Goal: Entertainment & Leisure: Browse casually

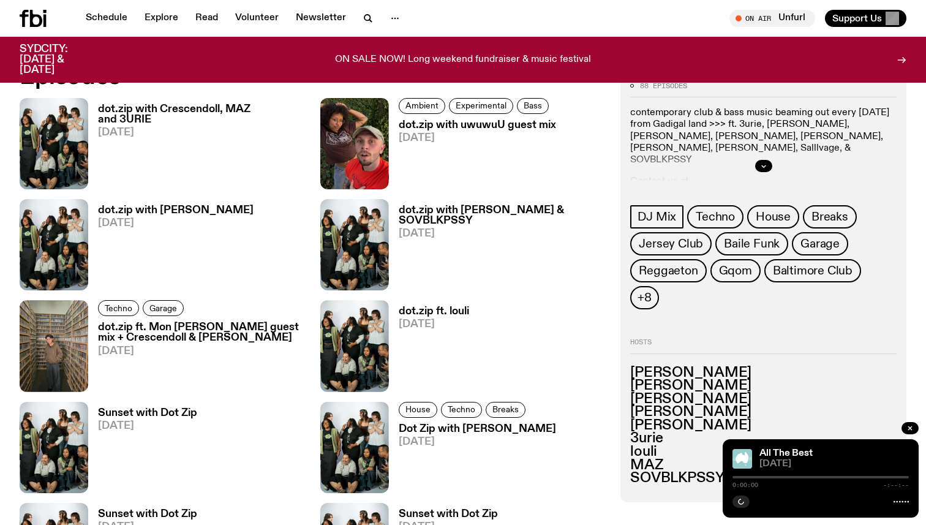
scroll to position [628, 0]
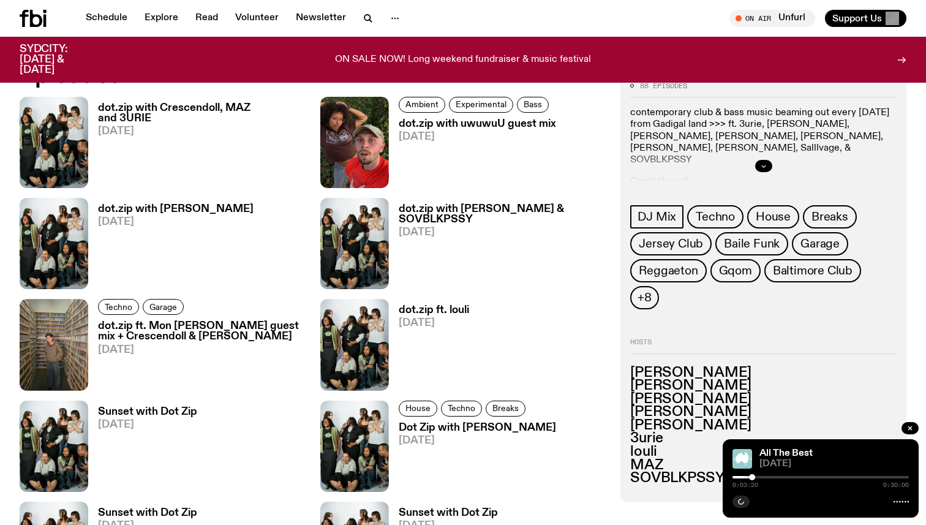
click at [759, 160] on button "button" at bounding box center [763, 166] width 17 height 12
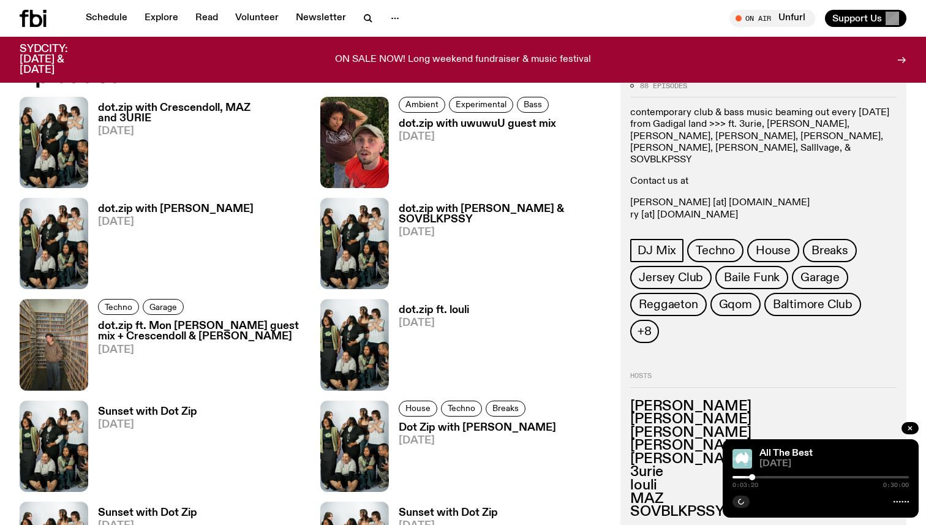
click at [739, 124] on p "contemporary club & bass music beaming out every [DATE] from Gadigal land >>> f…" at bounding box center [763, 136] width 266 height 59
click at [826, 123] on p "contemporary club & bass music beaming out every [DATE] from Gadigal land >>> f…" at bounding box center [763, 136] width 266 height 59
click at [665, 138] on p "contemporary club & bass music beaming out every [DATE] from Gadigal land >>> f…" at bounding box center [763, 136] width 266 height 59
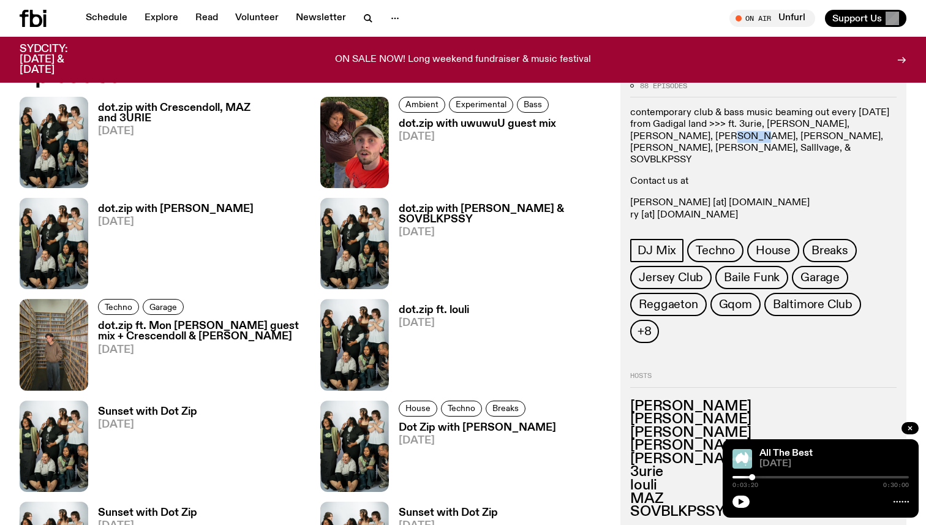
click at [665, 138] on p "contemporary club & bass music beaming out every [DATE] from Gadigal land >>> f…" at bounding box center [763, 136] width 266 height 59
click at [685, 135] on p "contemporary club & bass music beaming out every [DATE] from Gadigal land >>> f…" at bounding box center [763, 136] width 266 height 59
click at [750, 132] on p "contemporary club & bass music beaming out every [DATE] from Gadigal land >>> f…" at bounding box center [763, 136] width 266 height 59
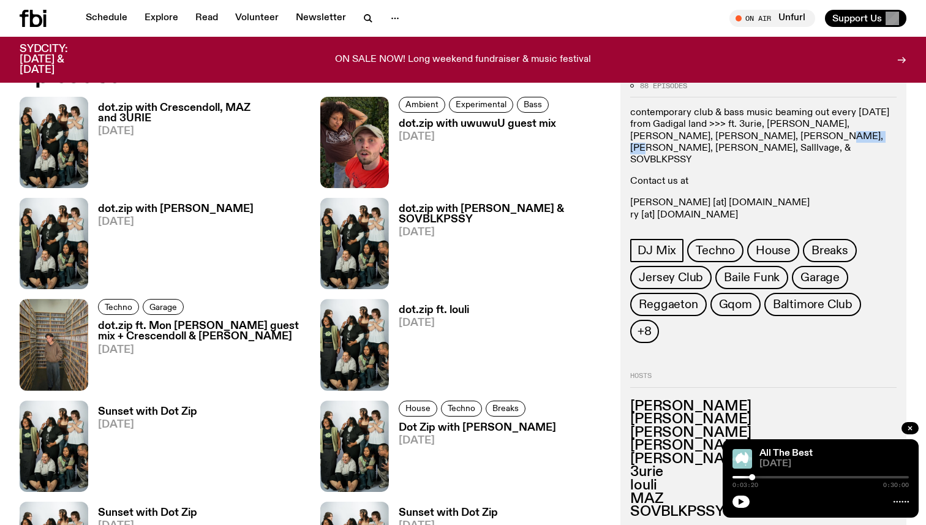
click at [815, 129] on p "contemporary club & bass music beaming out every [DATE] from Gadigal land >>> f…" at bounding box center [763, 136] width 266 height 59
click at [814, 140] on p "contemporary club & bass music beaming out every [DATE] from Gadigal land >>> f…" at bounding box center [763, 136] width 266 height 59
drag, startPoint x: 727, startPoint y: 122, endPoint x: 860, endPoint y: 135, distance: 133.6
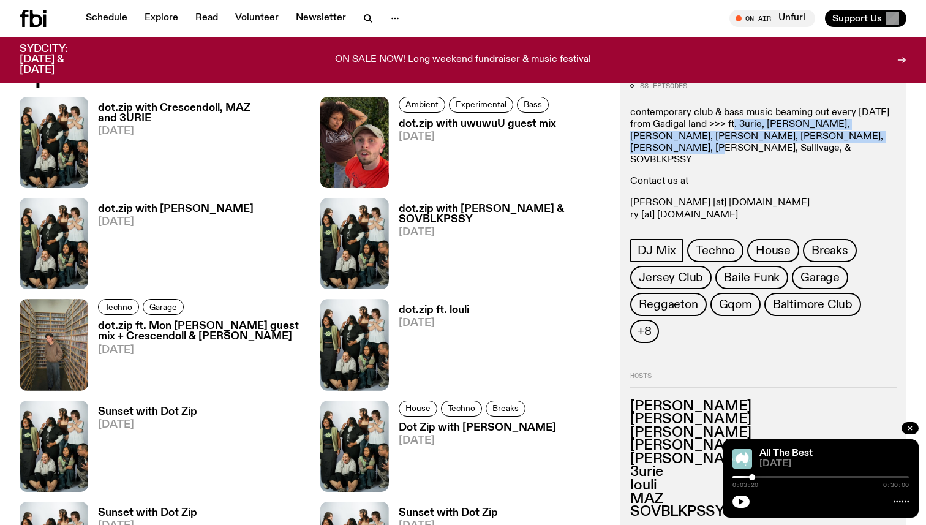
click at [860, 135] on p "contemporary club & bass music beaming out every [DATE] from Gadigal land >>> f…" at bounding box center [763, 136] width 266 height 59
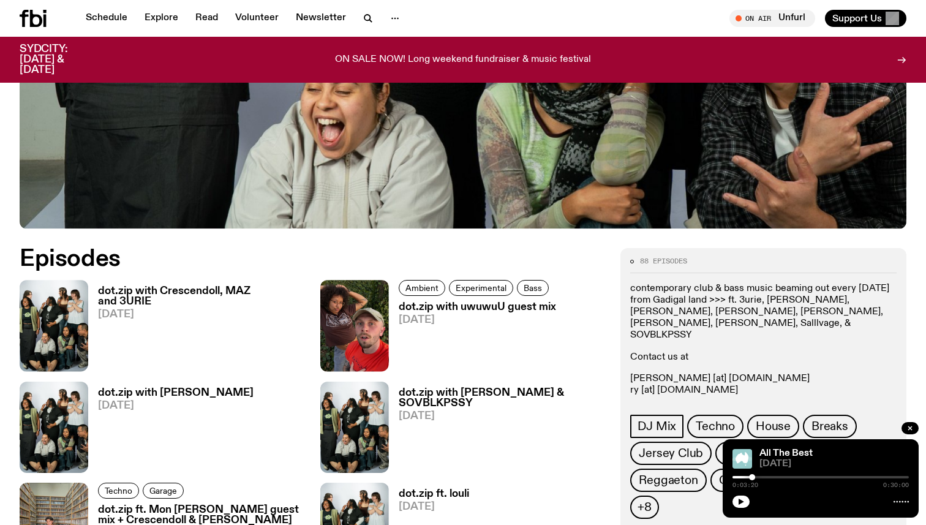
scroll to position [488, 0]
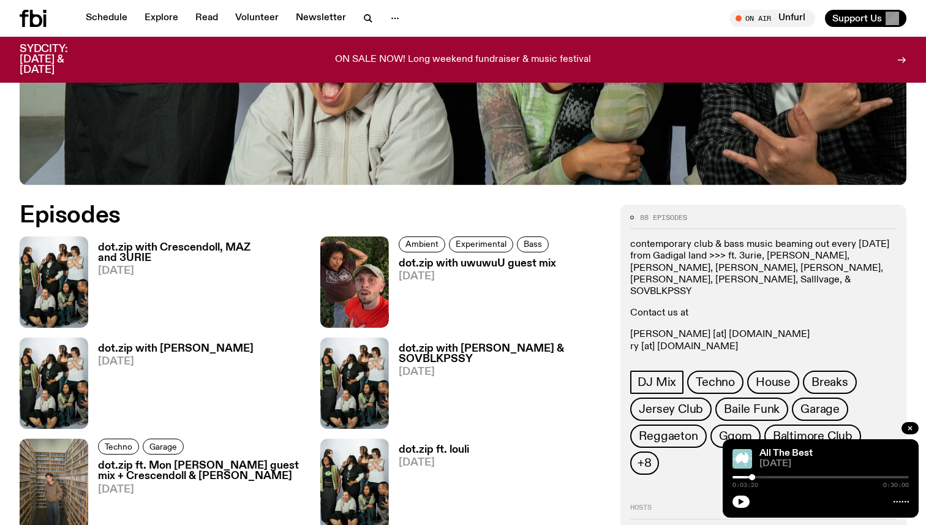
click at [639, 237] on div "88 episodes contemporary club & bass music beaming out every [DATE] from Gadiga…" at bounding box center [763, 344] width 266 height 260
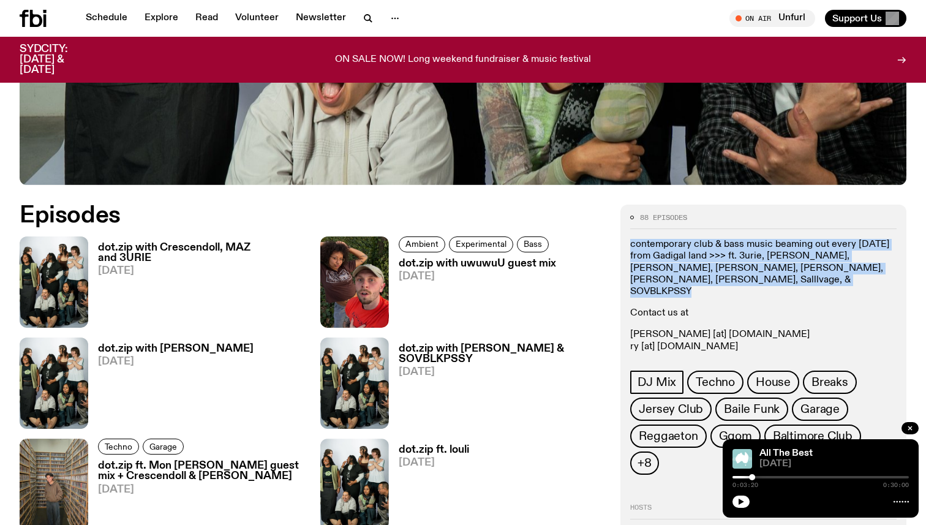
drag, startPoint x: 632, startPoint y: 237, endPoint x: 640, endPoint y: 279, distance: 43.0
click at [640, 279] on div "88 episodes contemporary club & bass music beaming out every [DATE] from Gadiga…" at bounding box center [763, 344] width 266 height 260
click at [640, 279] on div "contemporary club & bass music beaming out every [DATE] from Gadigal land >>> f…" at bounding box center [763, 302] width 266 height 126
